Goal: Information Seeking & Learning: Learn about a topic

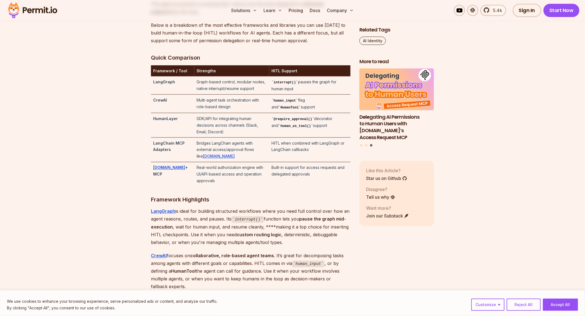
scroll to position [1167, 0]
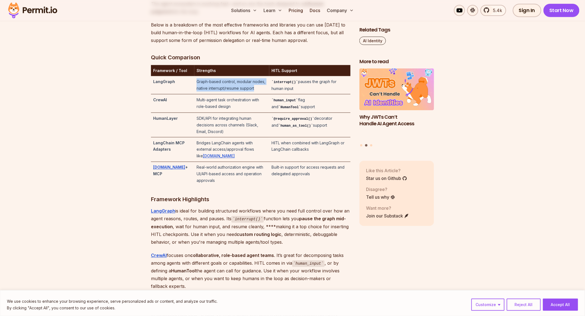
drag, startPoint x: 192, startPoint y: 96, endPoint x: 268, endPoint y: 103, distance: 76.4
click at [268, 95] on td "Graph-based control, modular nodes, native interrupt/resume support" at bounding box center [231, 85] width 75 height 18
drag, startPoint x: 222, startPoint y: 116, endPoint x: 260, endPoint y: 126, distance: 39.4
click at [260, 113] on td "Multi-agent task orchestration with role-based design" at bounding box center [231, 104] width 75 height 19
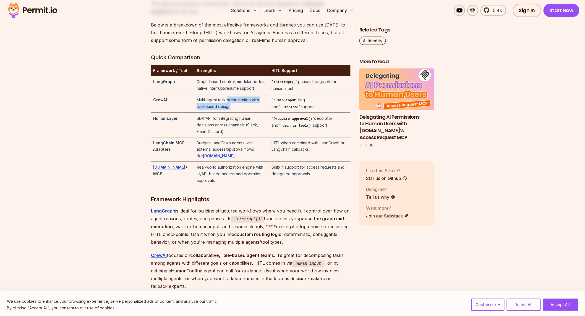
drag, startPoint x: 277, startPoint y: 114, endPoint x: 313, endPoint y: 122, distance: 36.5
click at [313, 113] on td "human_input flag and HumanTool support" at bounding box center [309, 104] width 81 height 19
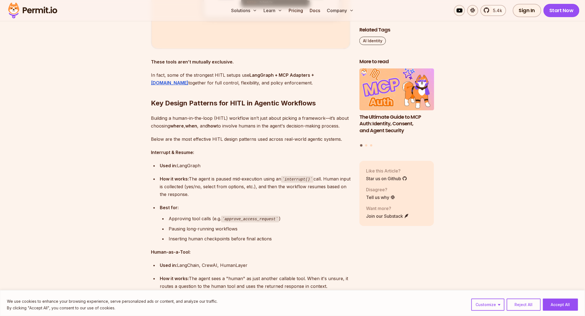
scroll to position [1781, 0]
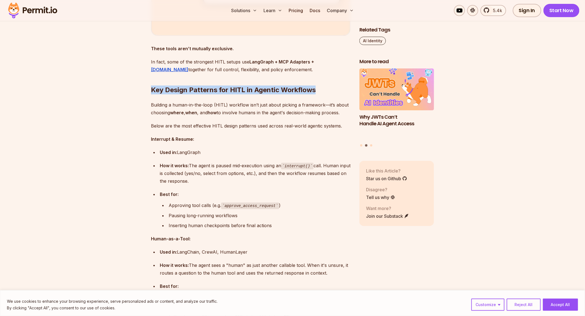
drag, startPoint x: 153, startPoint y: 85, endPoint x: 328, endPoint y: 81, distance: 175.0
click at [328, 81] on h2 "Key Design Patterns for HITL in Agentic Workflows" at bounding box center [251, 79] width 200 height 31
click at [269, 81] on h2 "Key Design Patterns for HITL in Agentic Workflows" at bounding box center [251, 79] width 200 height 31
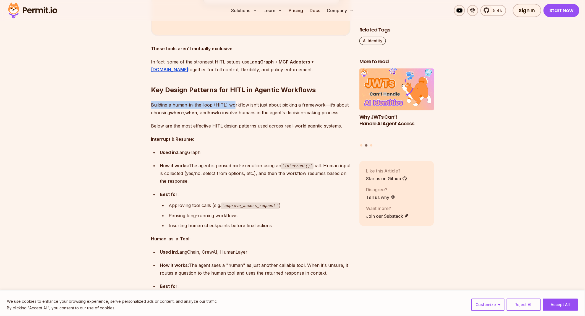
drag, startPoint x: 151, startPoint y: 99, endPoint x: 235, endPoint y: 98, distance: 84.0
click at [234, 101] on p "Building a human-in-the-loop (HITL) workflow isn’t just about picking a framewo…" at bounding box center [251, 108] width 200 height 15
click at [237, 101] on p "Building a human-in-the-loop (HITL) workflow isn’t just about picking a framewo…" at bounding box center [251, 108] width 200 height 15
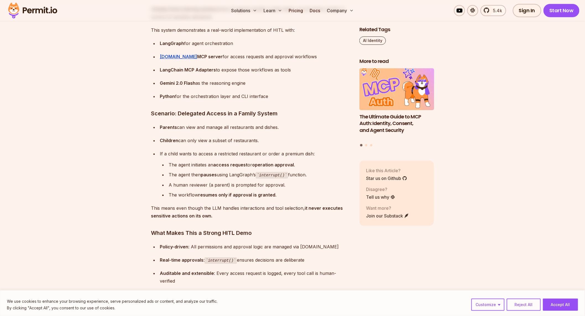
scroll to position [2549, 0]
